Goal: Transaction & Acquisition: Purchase product/service

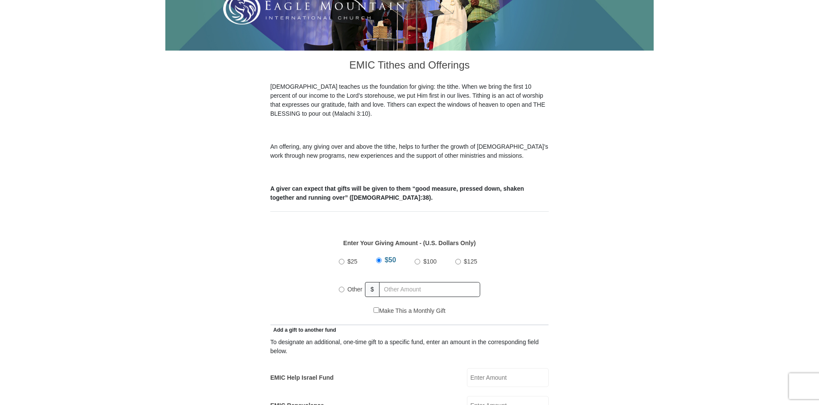
scroll to position [214, 0]
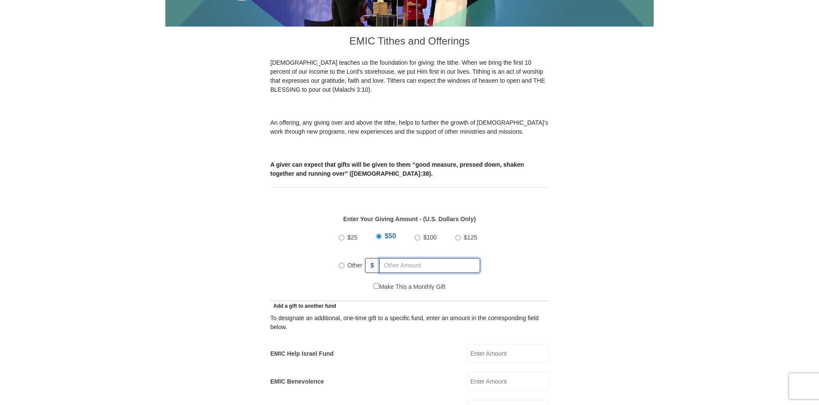
radio input "true"
click at [404, 258] on input "text" at bounding box center [431, 265] width 98 height 15
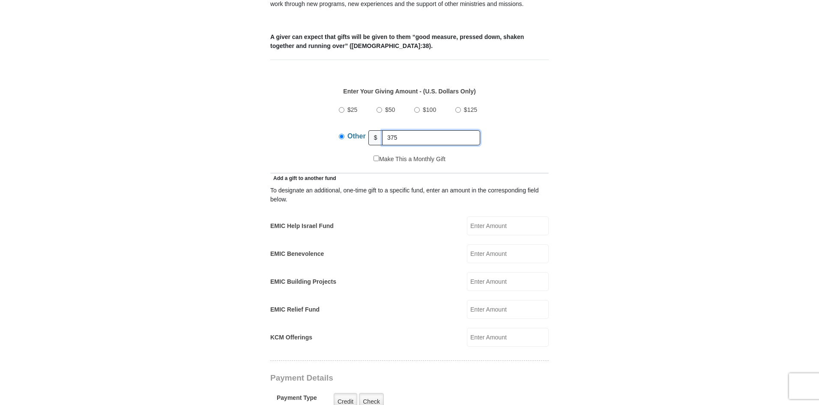
scroll to position [342, 0]
type input "375"
click at [485, 215] on input "EMIC Help Israel Fund" at bounding box center [508, 224] width 82 height 19
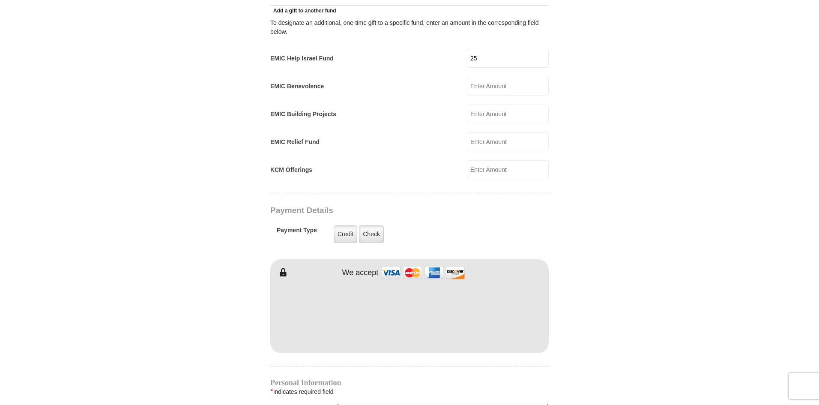
scroll to position [514, 0]
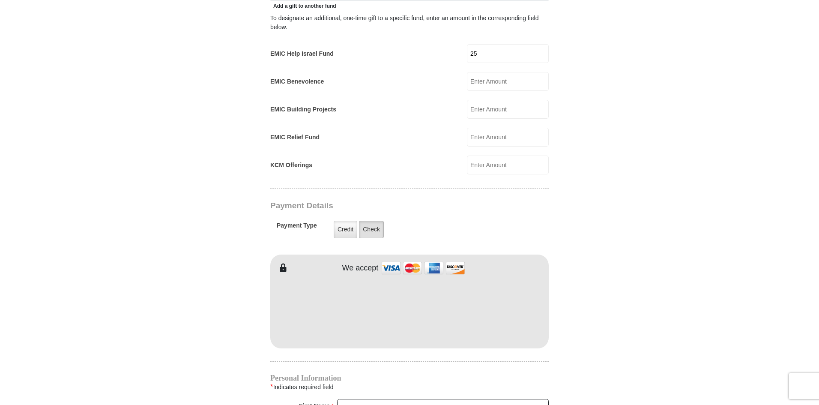
type input "25"
click at [367, 220] on label "Check" at bounding box center [371, 229] width 25 height 18
click at [0, 0] on input "Check" at bounding box center [0, 0] width 0 height 0
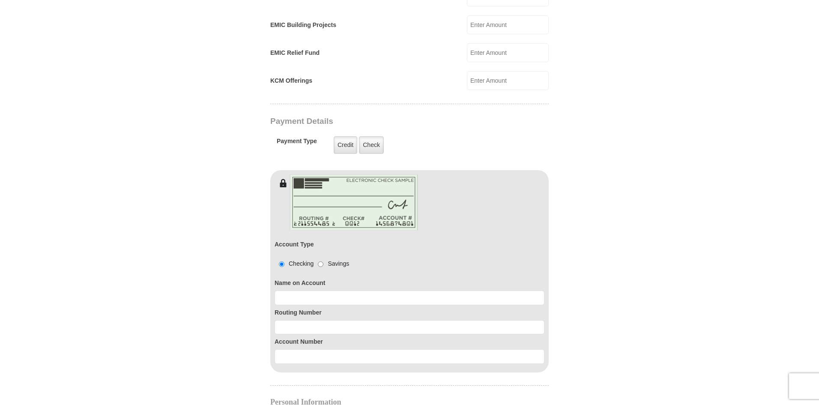
scroll to position [599, 0]
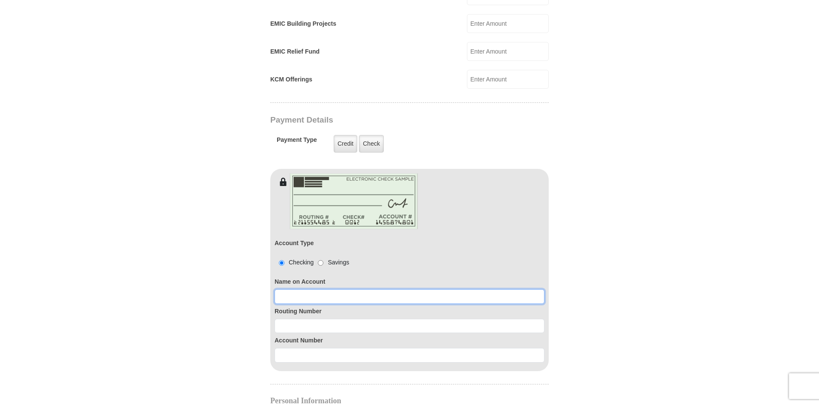
click at [341, 289] on input at bounding box center [409, 296] width 270 height 15
type input "Dianna M Haugen"
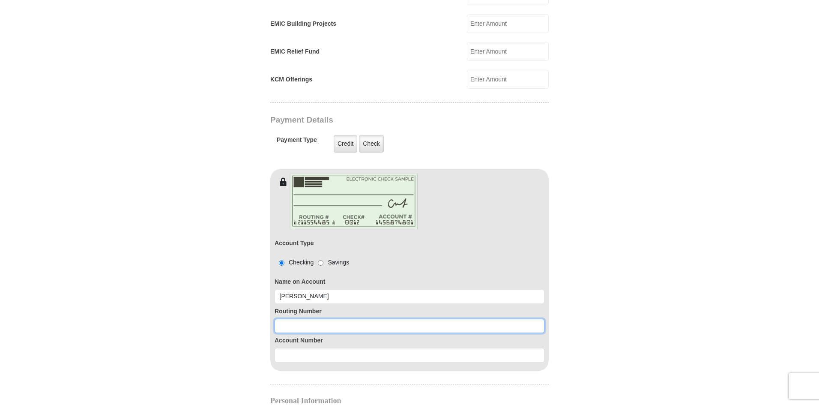
click at [323, 319] on input at bounding box center [409, 326] width 270 height 15
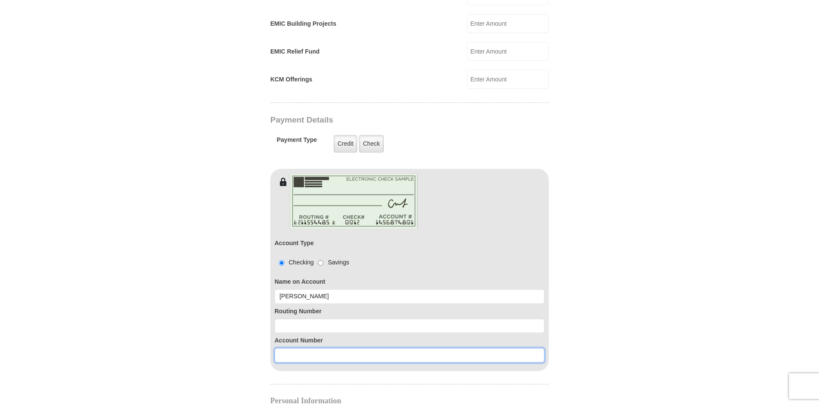
click at [329, 348] on input at bounding box center [409, 355] width 270 height 15
paste input "439924945"
type input "439924945"
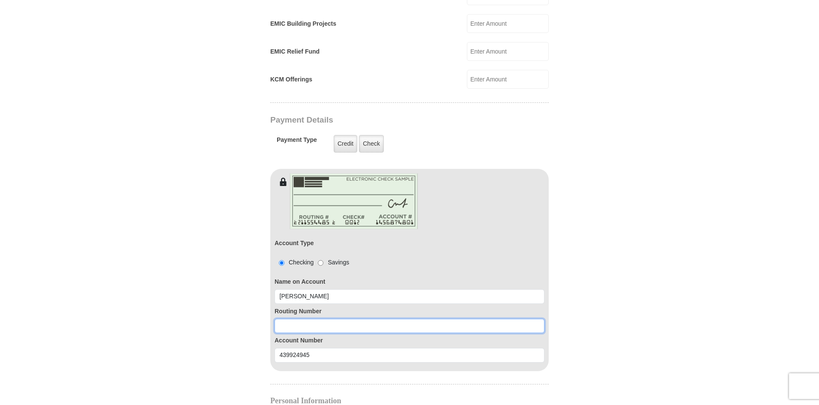
click at [318, 319] on input at bounding box center [409, 326] width 270 height 15
paste input "111906271"
type input "111906271"
click at [219, 233] on form "Eagle Mountain International Church Online Giving Because of gifts like yours, …" at bounding box center [409, 122] width 488 height 1374
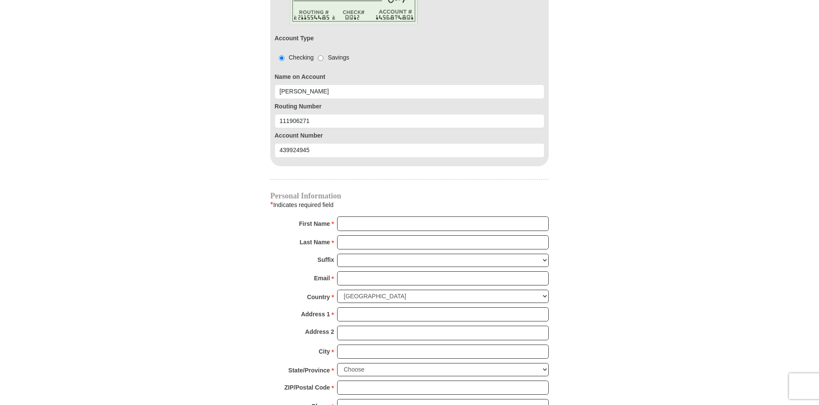
scroll to position [813, 0]
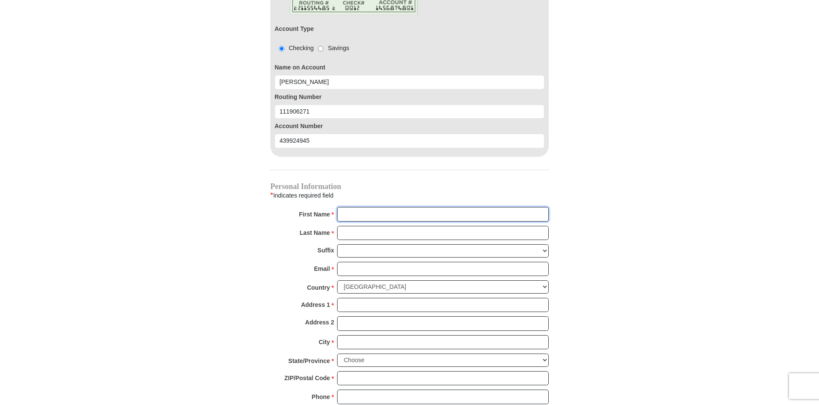
click at [372, 207] on input "First Name *" at bounding box center [442, 214] width 211 height 15
type input "Dianna"
type input "Haugen"
type input "diannahaugen@aol.com"
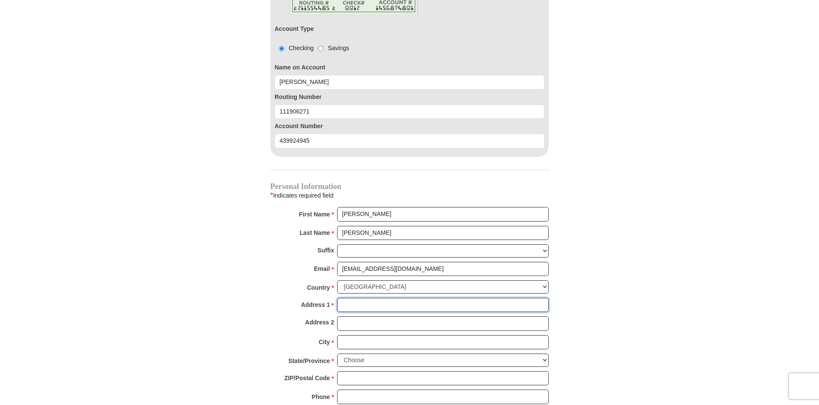
type input "671 Acorn Dr"
type input "DECATUR"
select select "TX"
type input "76234"
type input "8173959207"
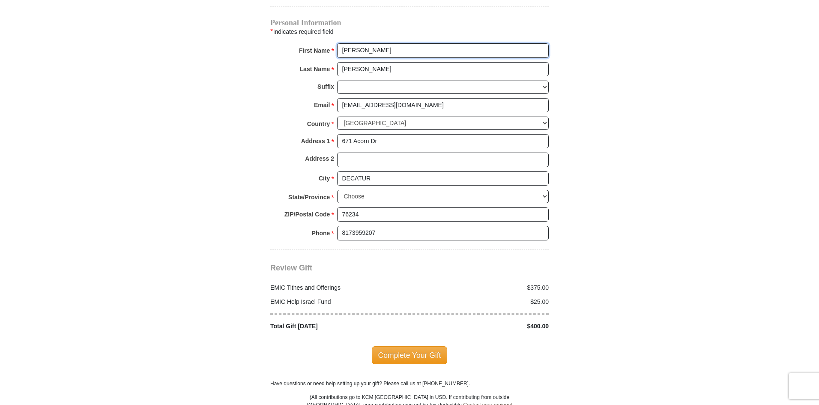
scroll to position [985, 0]
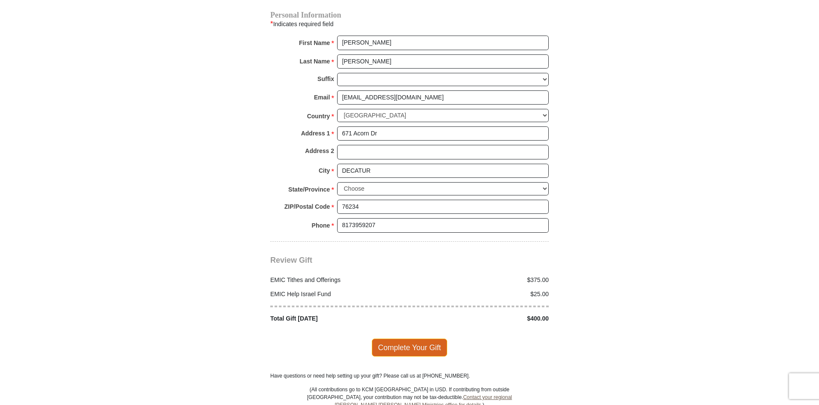
click at [414, 338] on span "Complete Your Gift" at bounding box center [410, 347] width 76 height 18
